Goal: Information Seeking & Learning: Learn about a topic

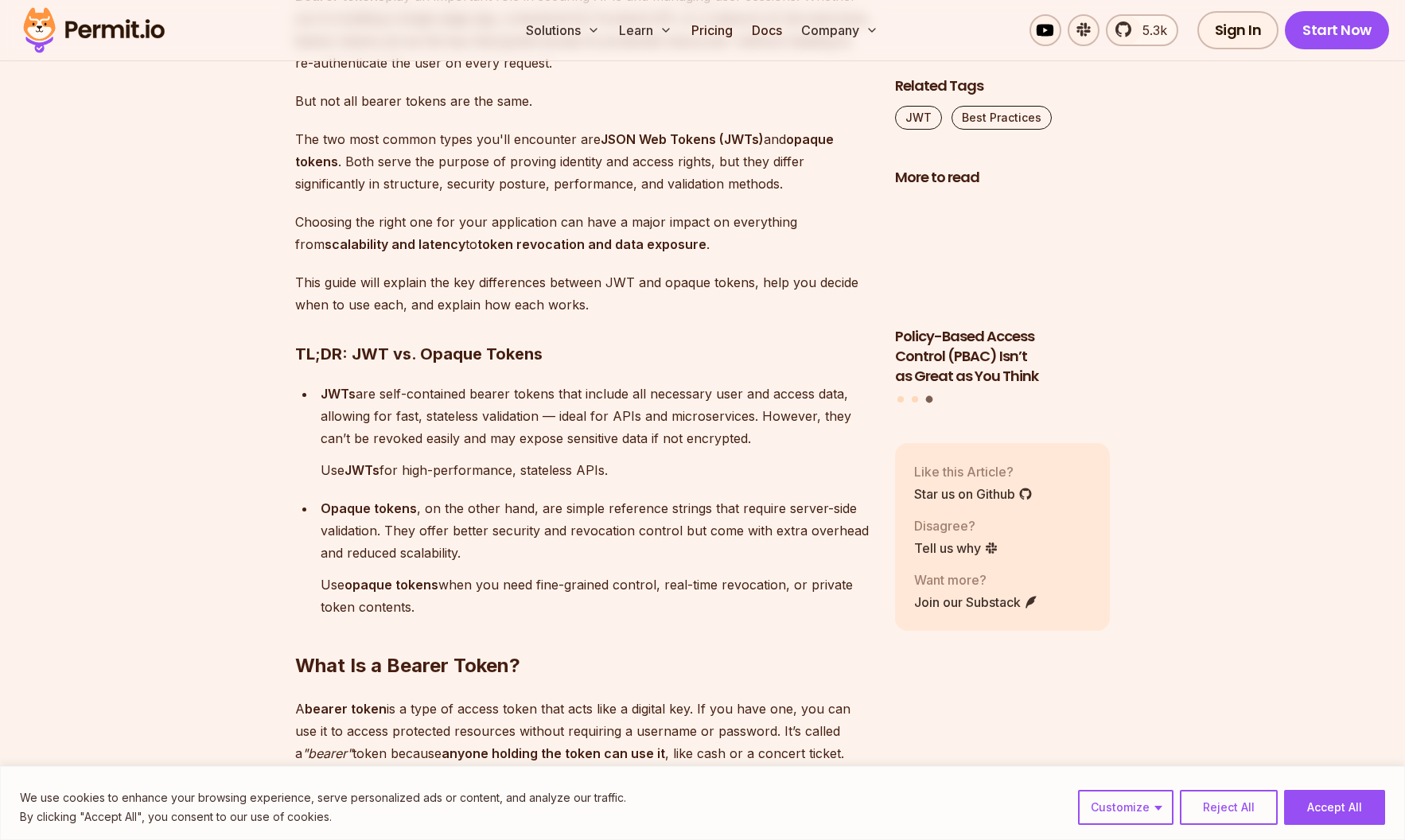
scroll to position [1114, 0]
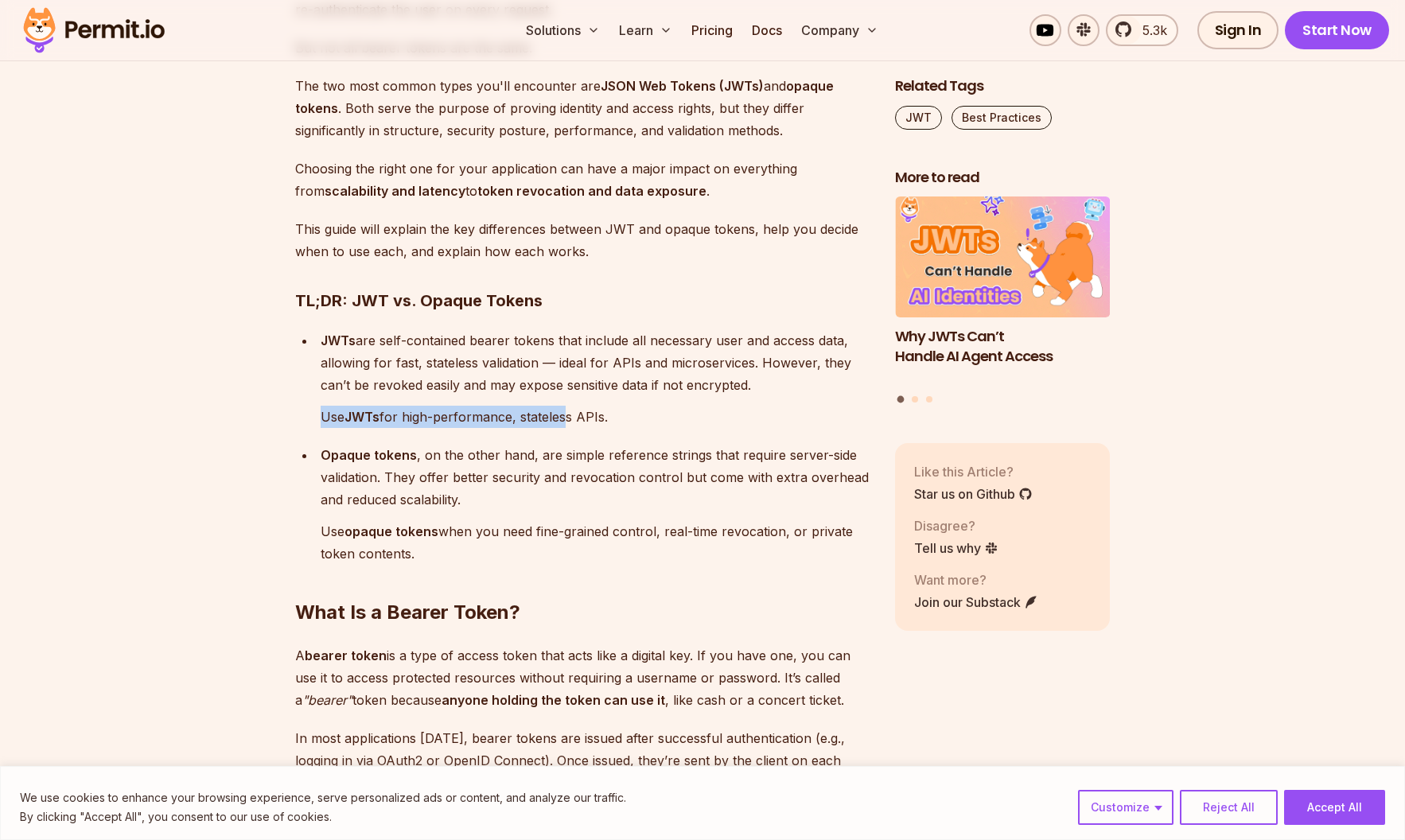
drag, startPoint x: 560, startPoint y: 415, endPoint x: 319, endPoint y: 413, distance: 241.0
click at [319, 413] on li "JWTs are self-contained bearer tokens that include all necessary user and acces…" at bounding box center [593, 379] width 554 height 99
drag, startPoint x: 326, startPoint y: 424, endPoint x: 607, endPoint y: 413, distance: 281.2
click at [607, 413] on p "Use JWTs for high-performance, stateless APIs." at bounding box center [595, 416] width 549 height 22
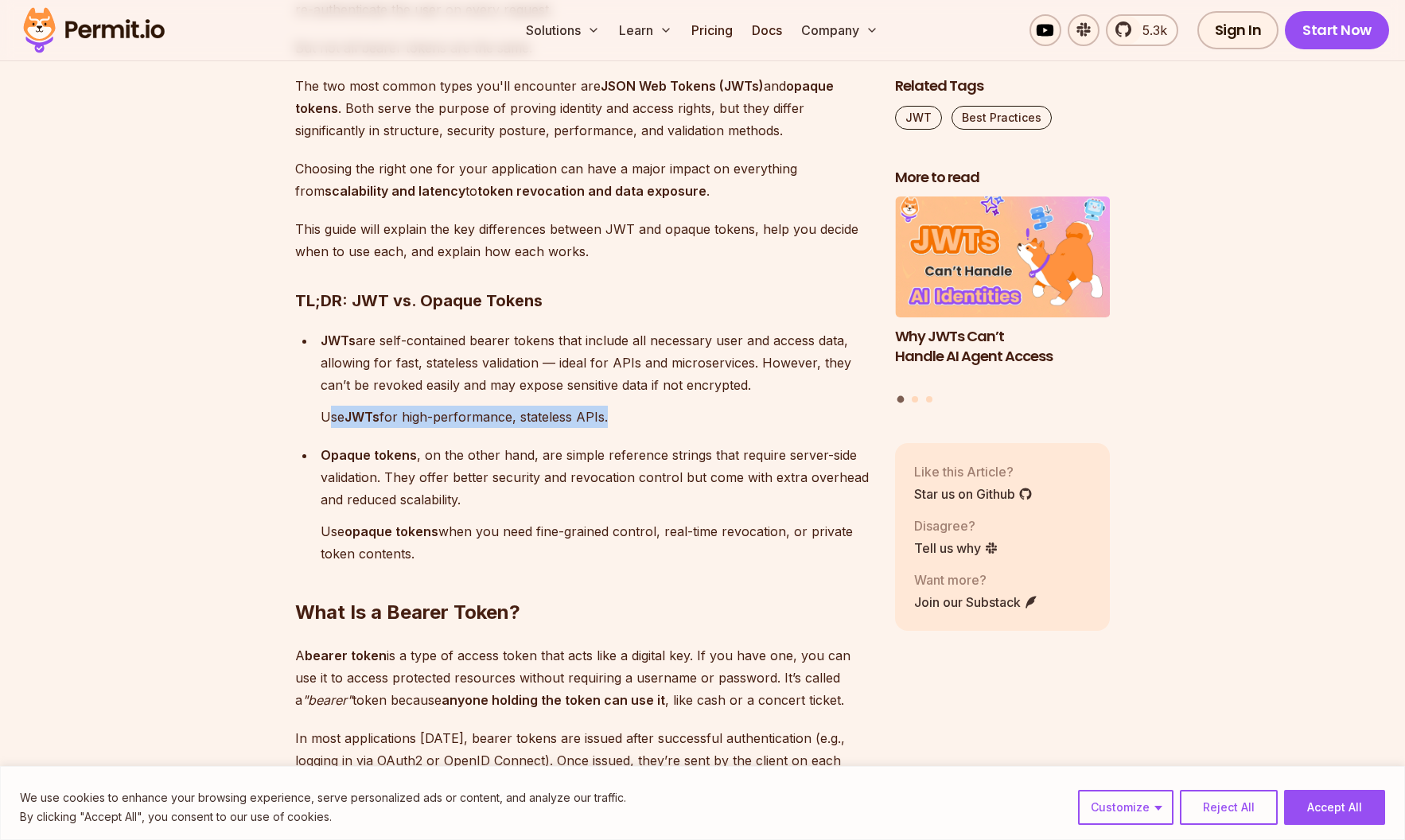
click at [607, 413] on p "Use JWTs for high-performance, stateless APIs." at bounding box center [595, 416] width 549 height 22
drag, startPoint x: 622, startPoint y: 414, endPoint x: 302, endPoint y: 420, distance: 320.1
click at [302, 420] on ul "JWTs are self-contained bearer tokens that include all necessary user and acces…" at bounding box center [582, 447] width 574 height 236
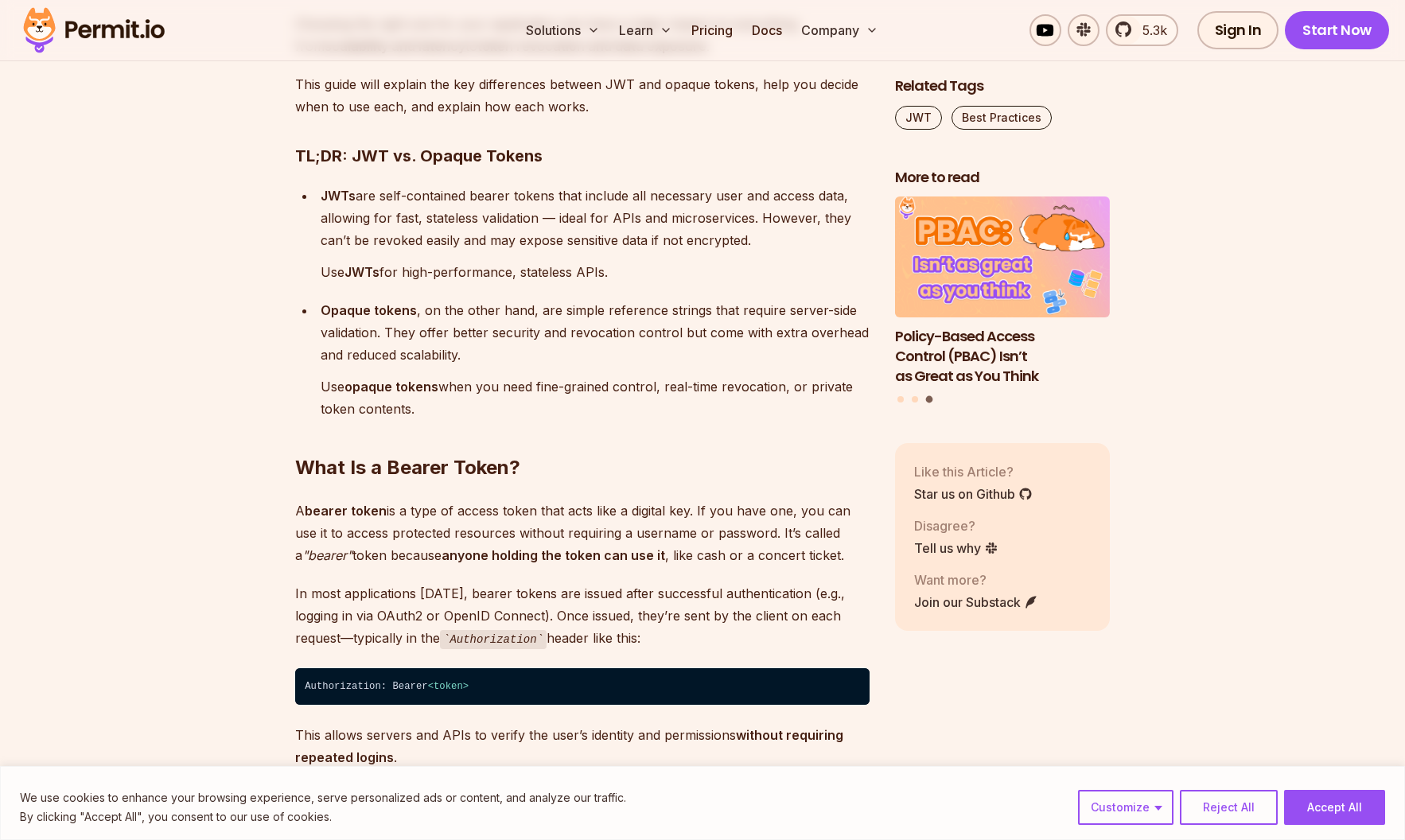
scroll to position [1432, 0]
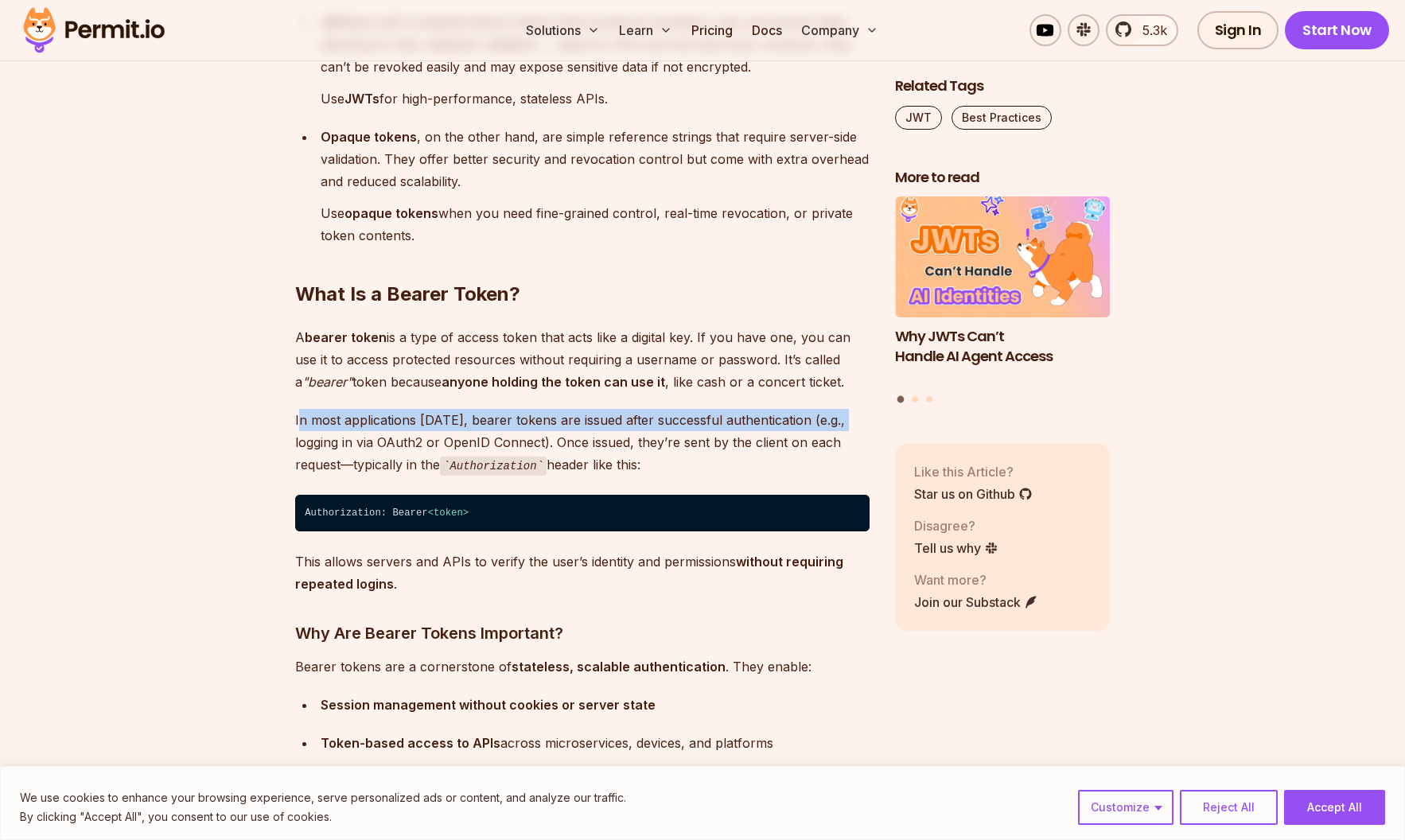
drag, startPoint x: 302, startPoint y: 420, endPoint x: 299, endPoint y: 441, distance: 21.2
click at [299, 441] on p "In most applications [DATE], bearer tokens are issued after successful authenti…" at bounding box center [582, 442] width 574 height 68
